Goal: Find specific page/section: Find specific page/section

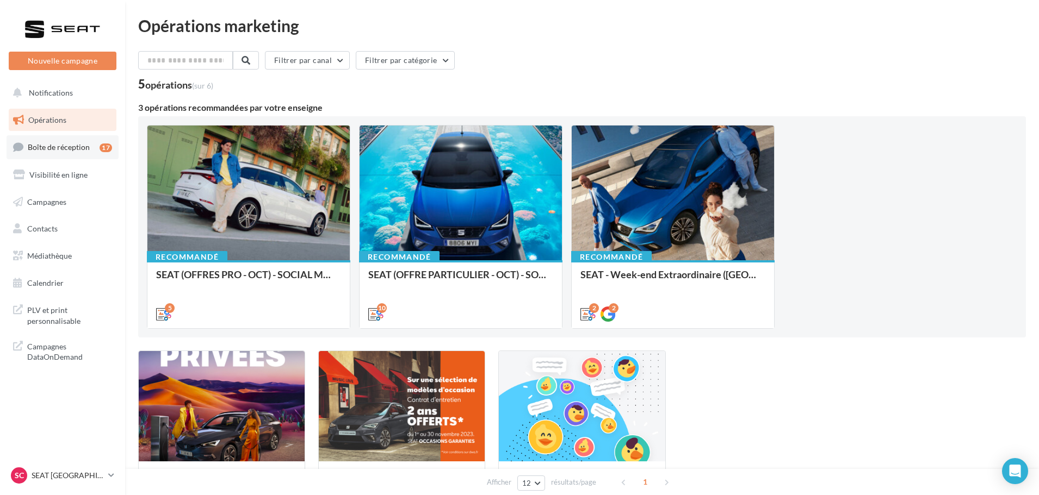
click at [72, 147] on span "Boîte de réception" at bounding box center [59, 147] width 62 height 9
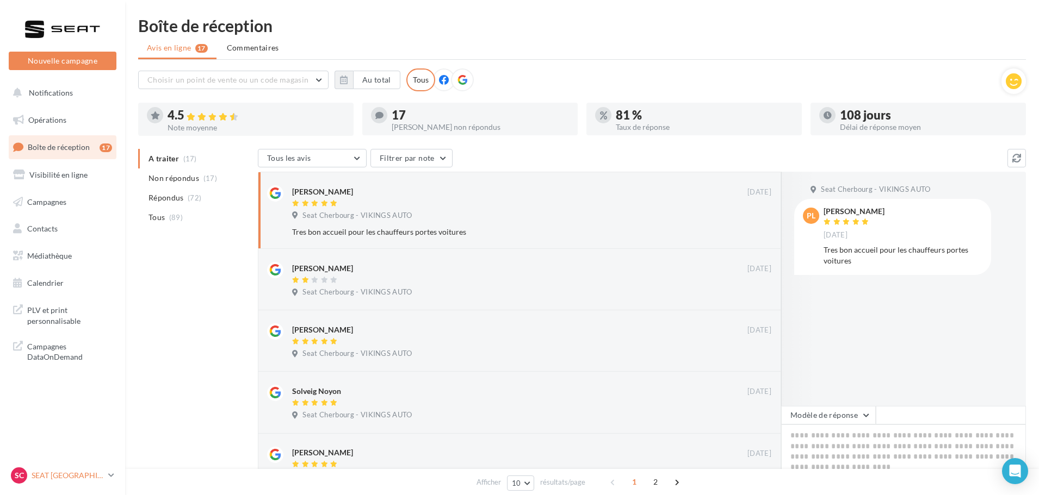
click at [72, 476] on p "SEAT [GEOGRAPHIC_DATA]" at bounding box center [68, 475] width 72 height 11
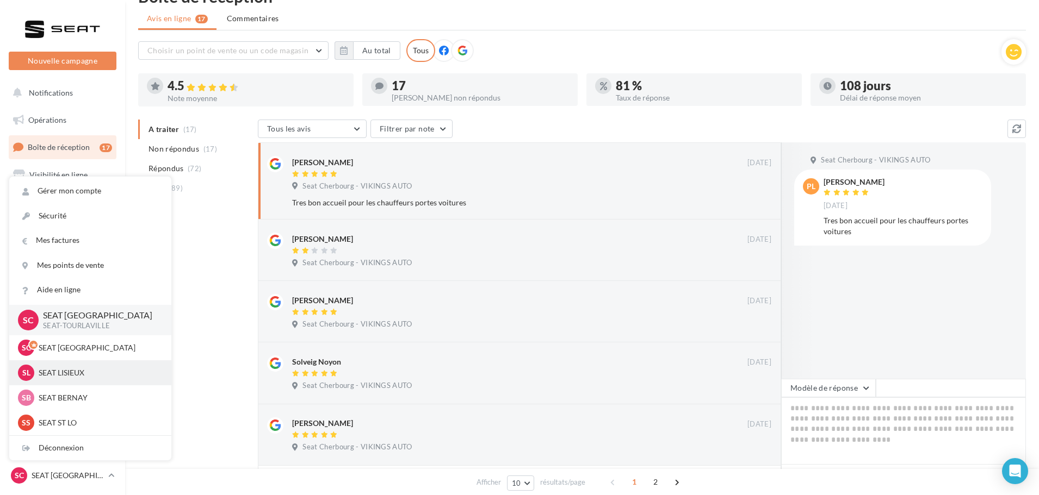
scroll to position [54, 0]
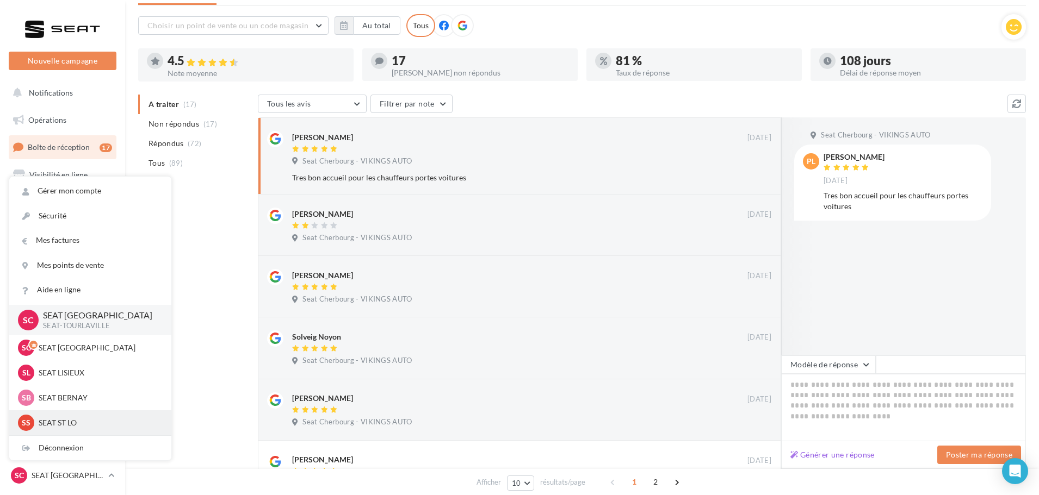
click at [69, 425] on p "SEAT ST LO" at bounding box center [99, 423] width 120 height 11
